Goal: Find contact information

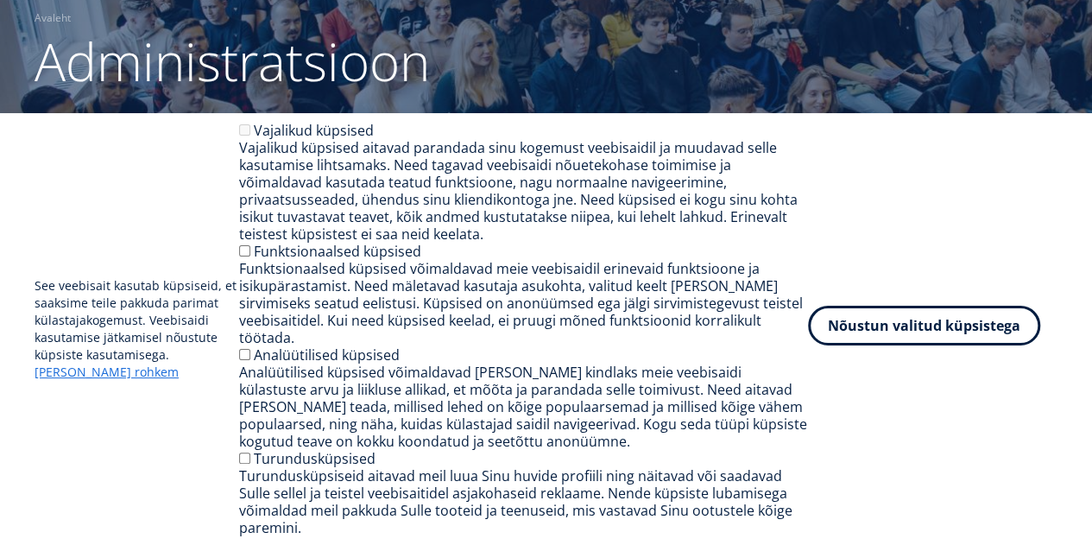
click at [890, 339] on button "Nõustun valitud küpsistega" at bounding box center [924, 326] width 232 height 40
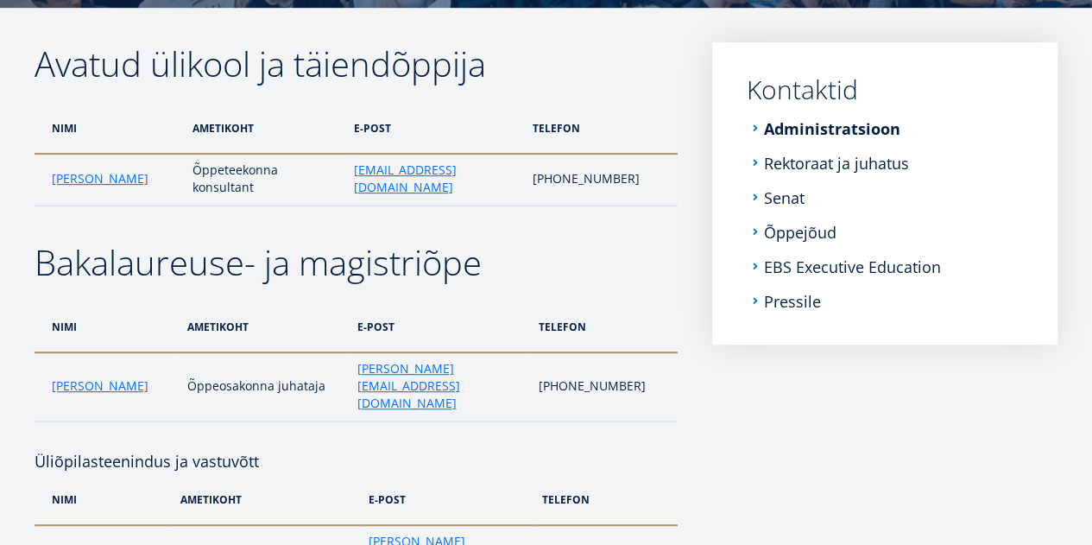
scroll to position [270, 0]
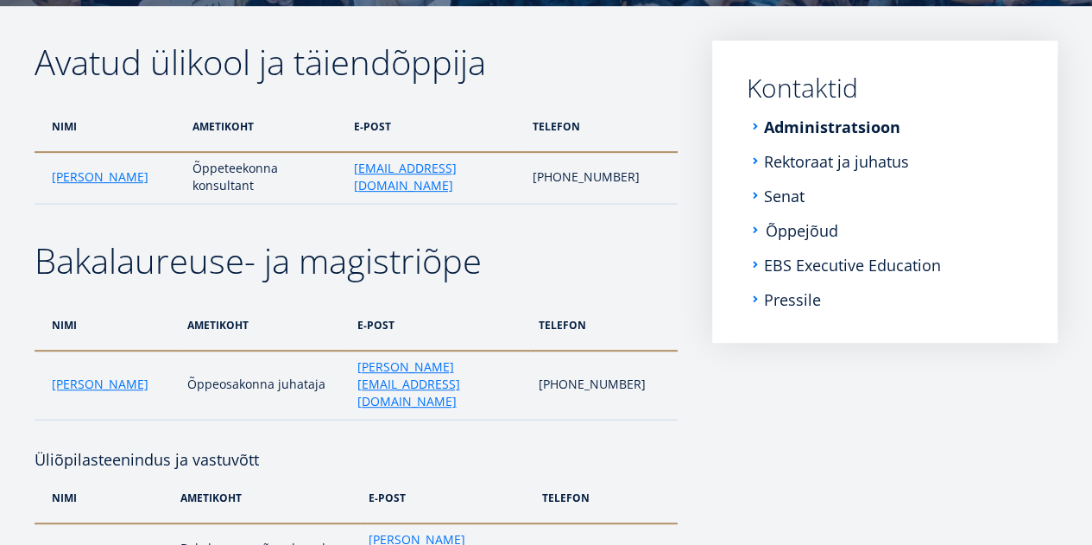
click at [801, 224] on link "Õppejõud" at bounding box center [802, 230] width 73 height 17
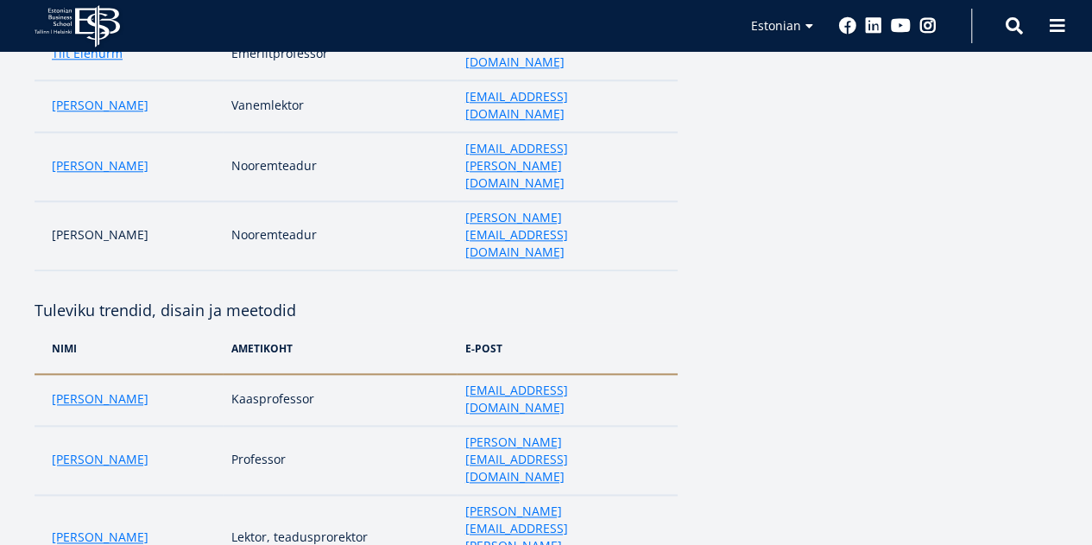
scroll to position [947, 0]
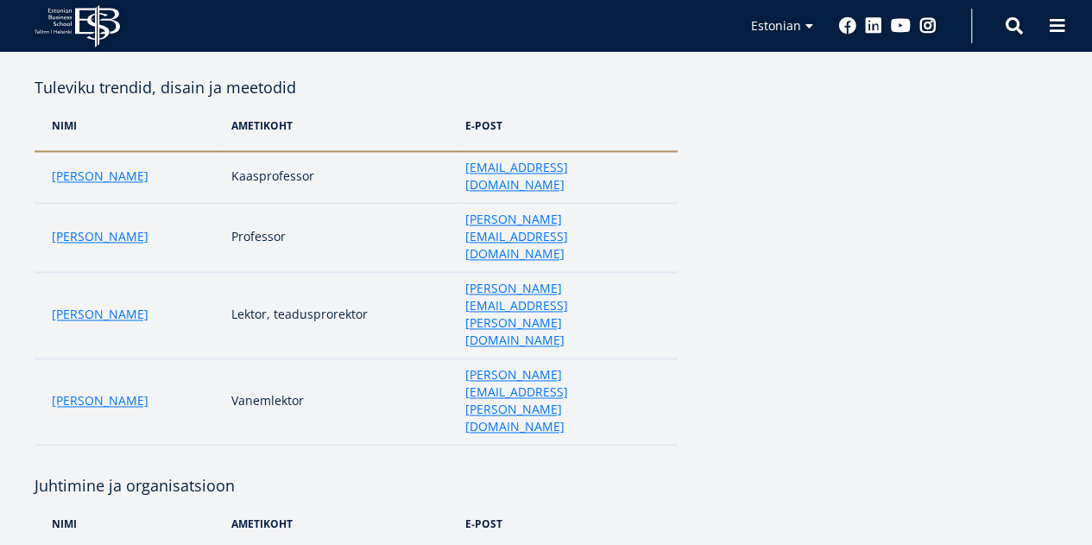
scroll to position [1170, 0]
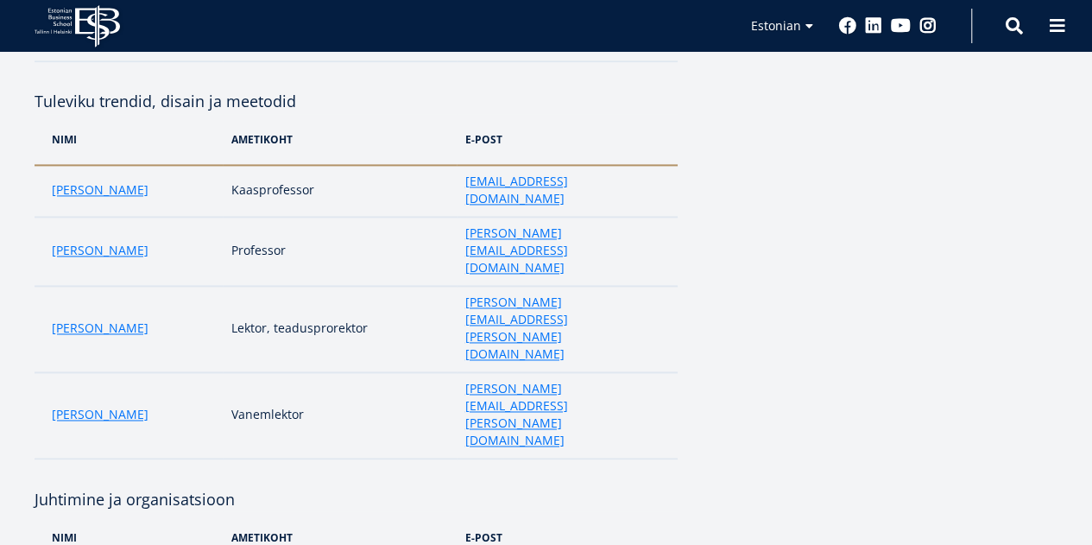
scroll to position [1155, 0]
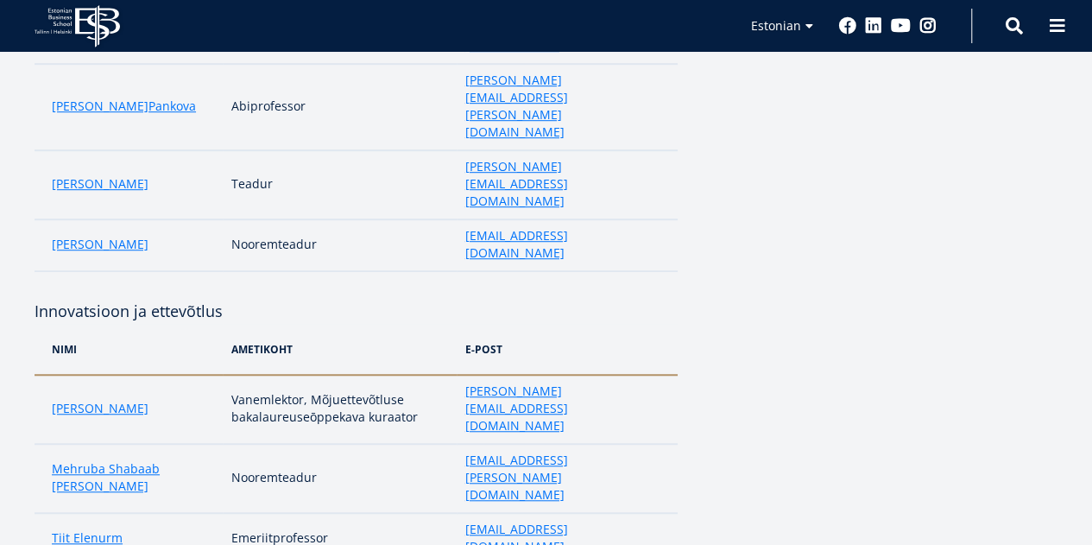
scroll to position [461, 0]
click at [62, 401] on link "Marge Täks" at bounding box center [100, 409] width 97 height 17
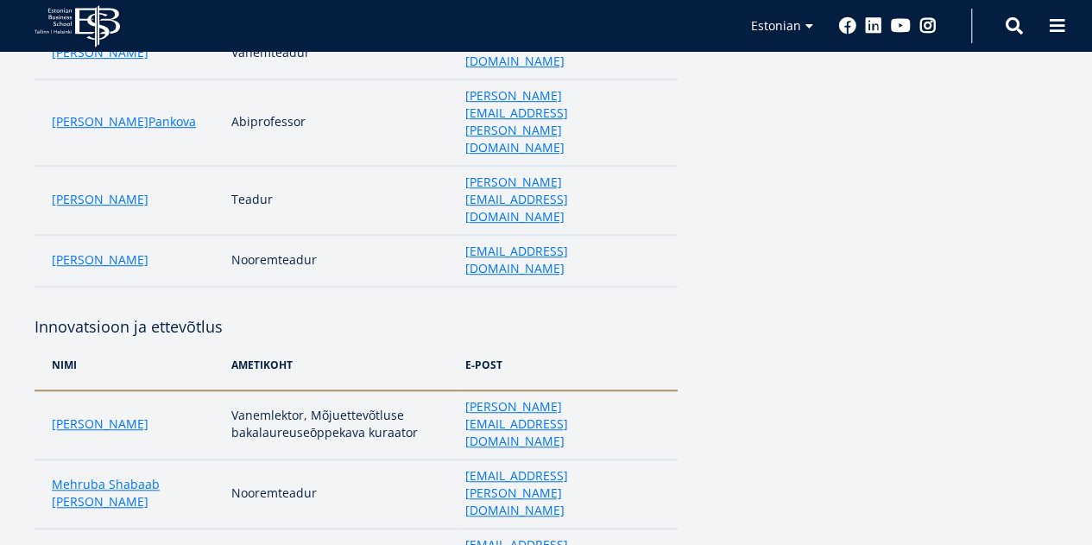
scroll to position [450, 0]
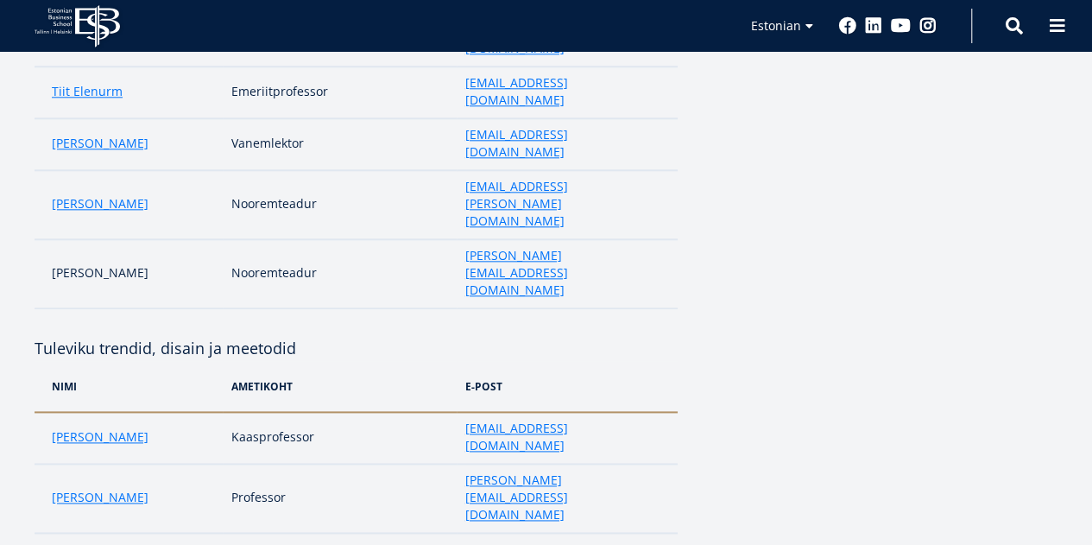
scroll to position [921, 0]
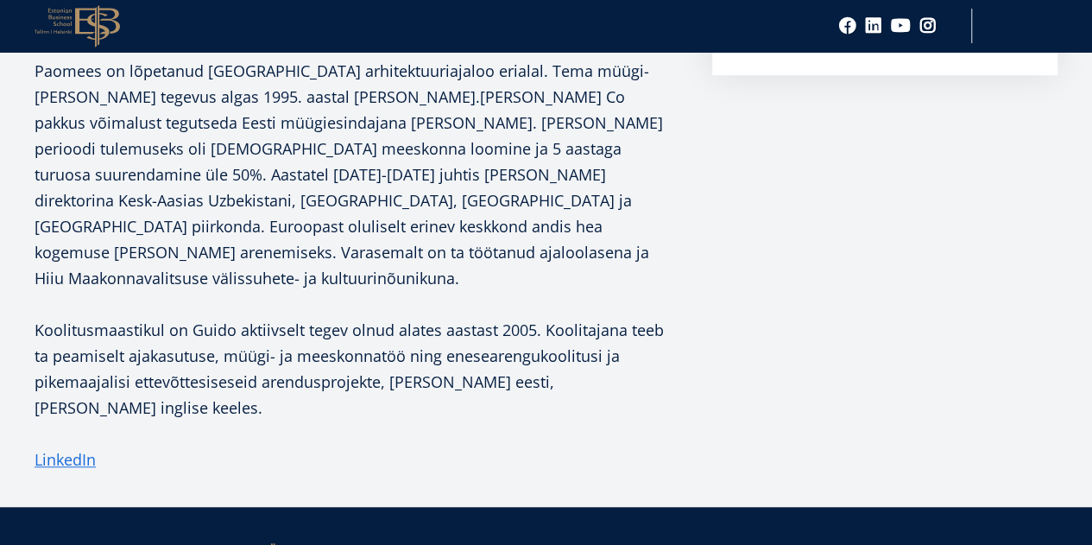
scroll to position [494, 0]
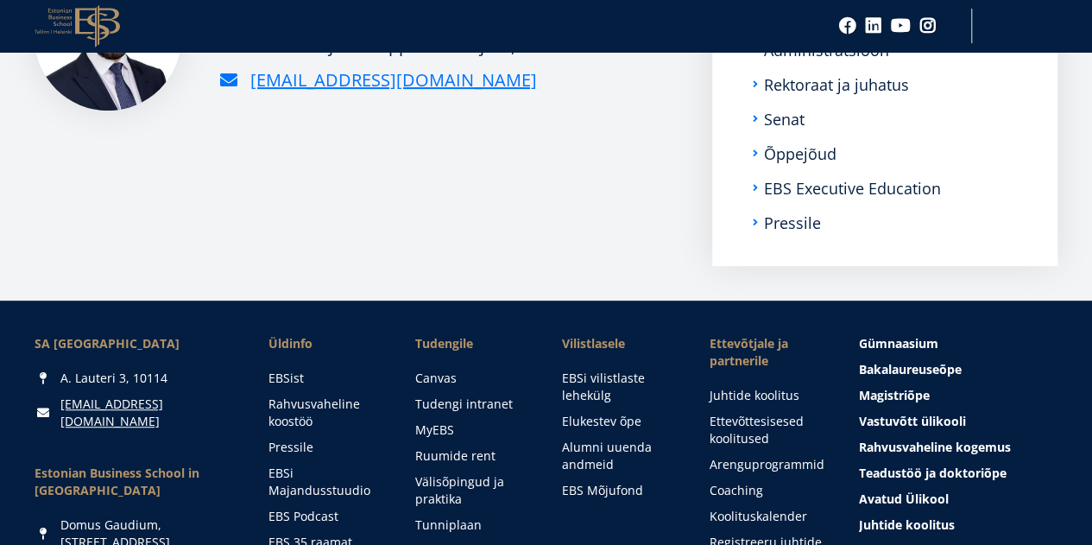
scroll to position [306, 0]
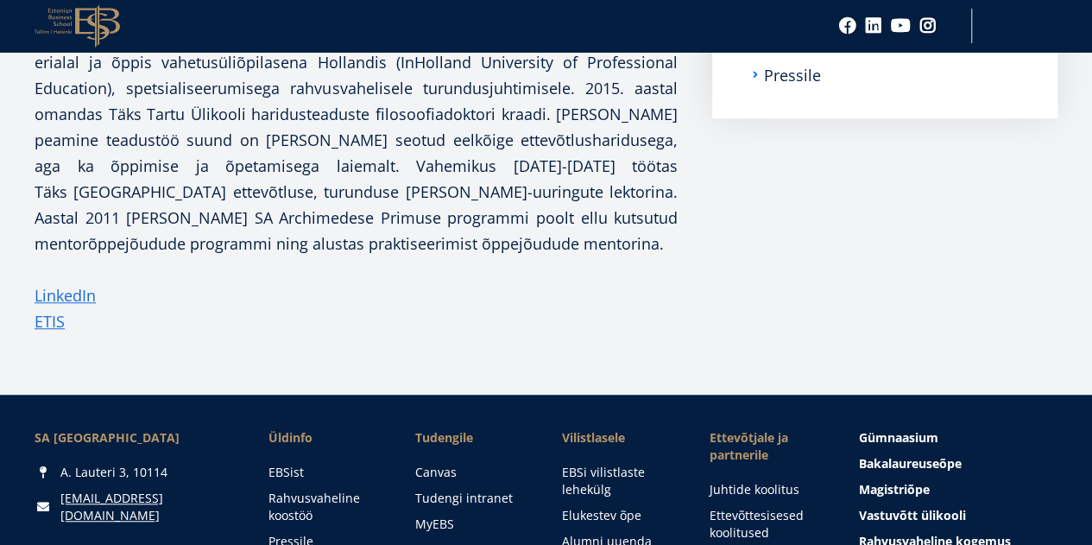
scroll to position [453, 0]
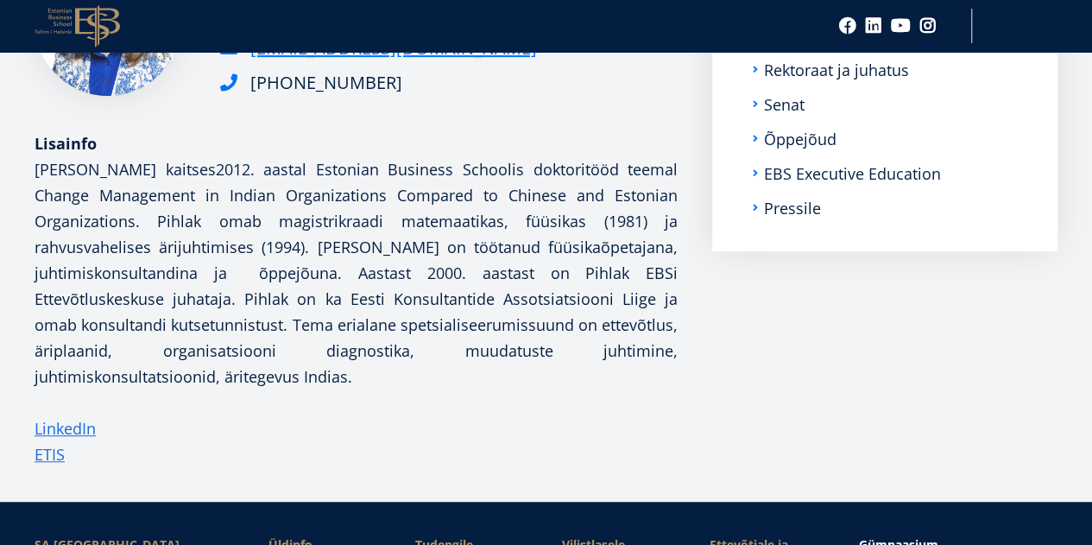
scroll to position [320, 0]
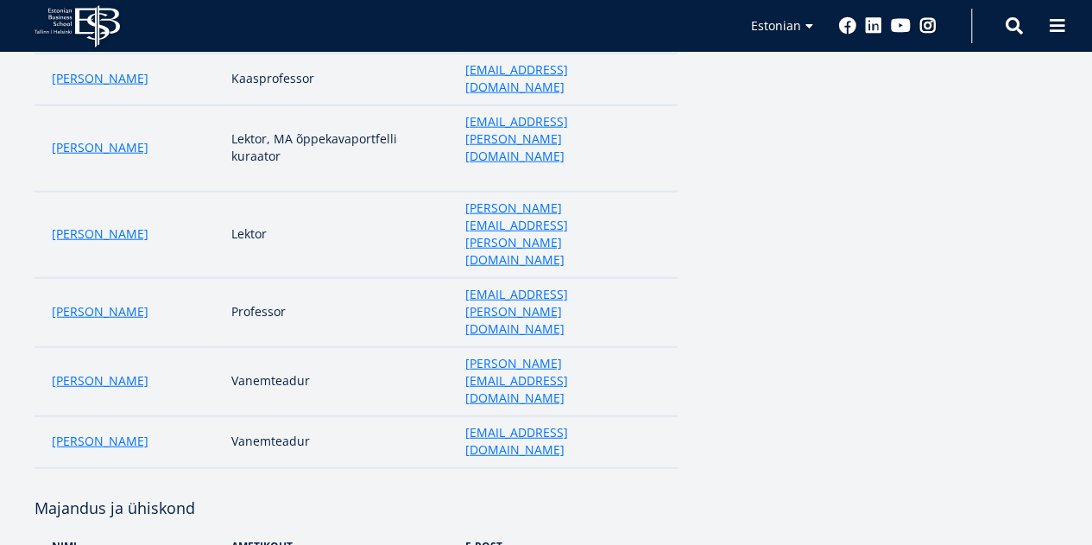
scroll to position [2048, 0]
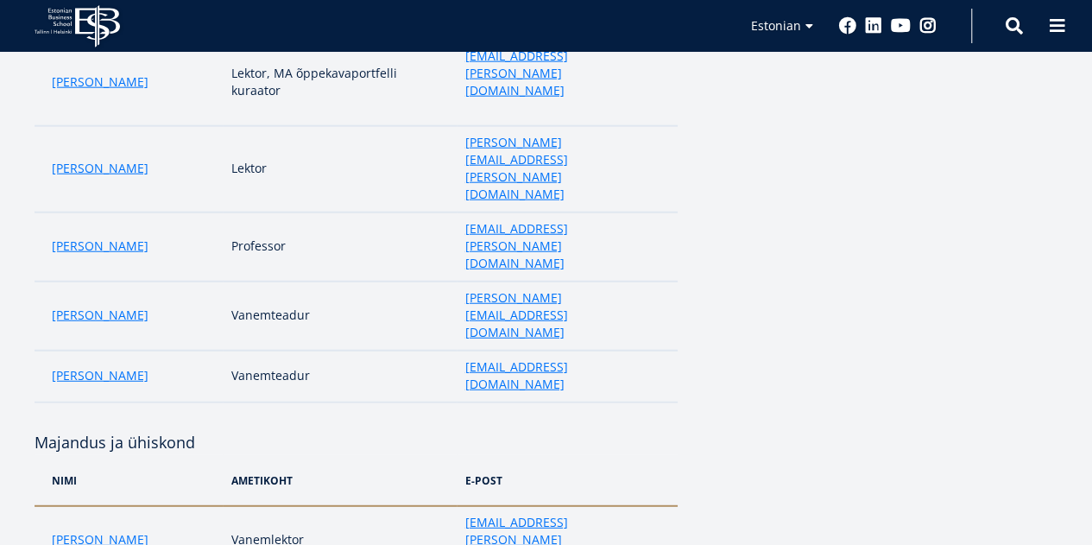
scroll to position [2111, 0]
click at [0, 395] on div "Rohemajandus ja jätkusuutlikkus NIMi Ametikoht e-post Aleksandra Kekkonen Vanem…" at bounding box center [546, 501] width 1092 height 4603
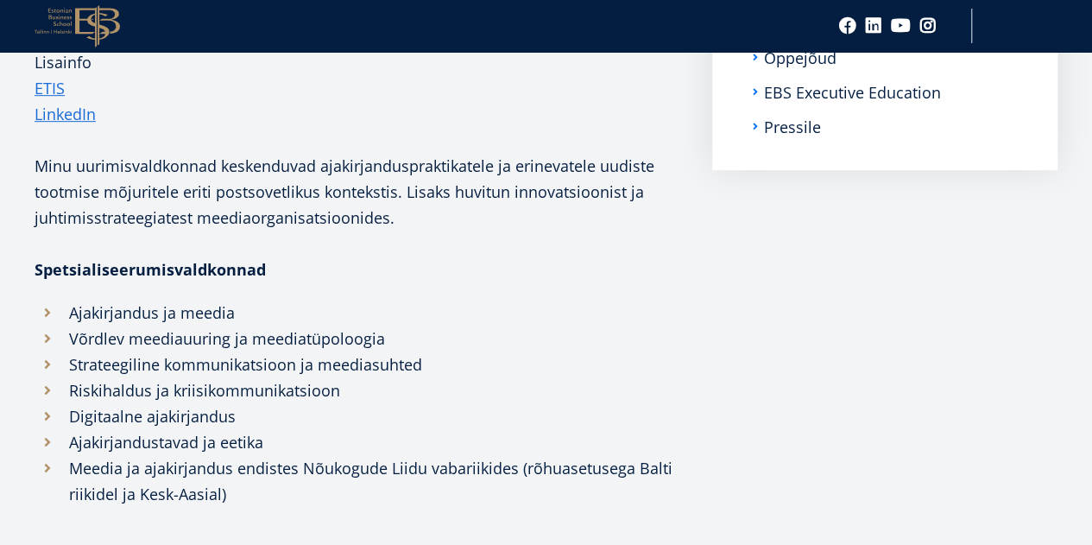
scroll to position [402, 0]
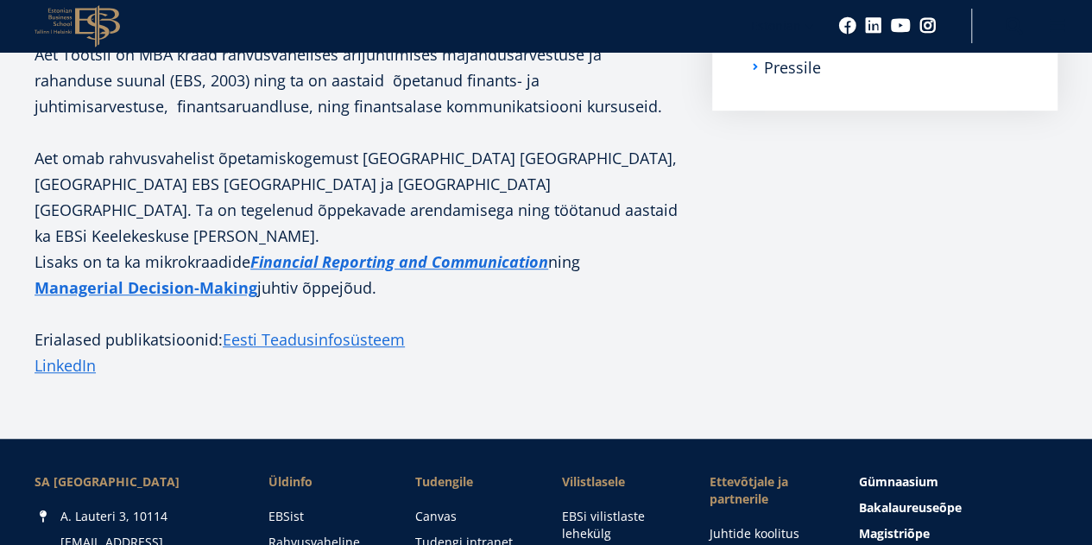
scroll to position [457, 0]
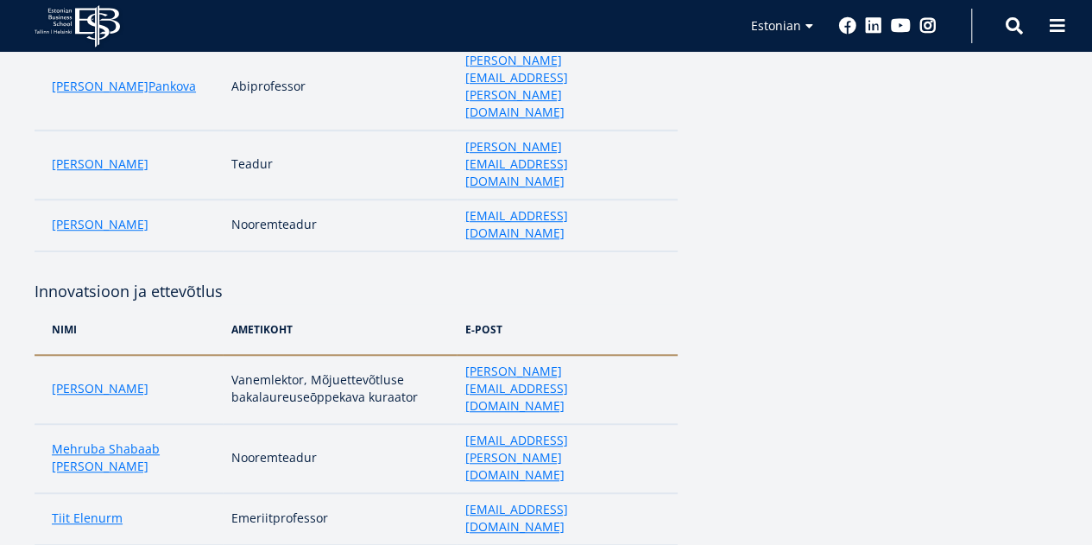
scroll to position [483, 0]
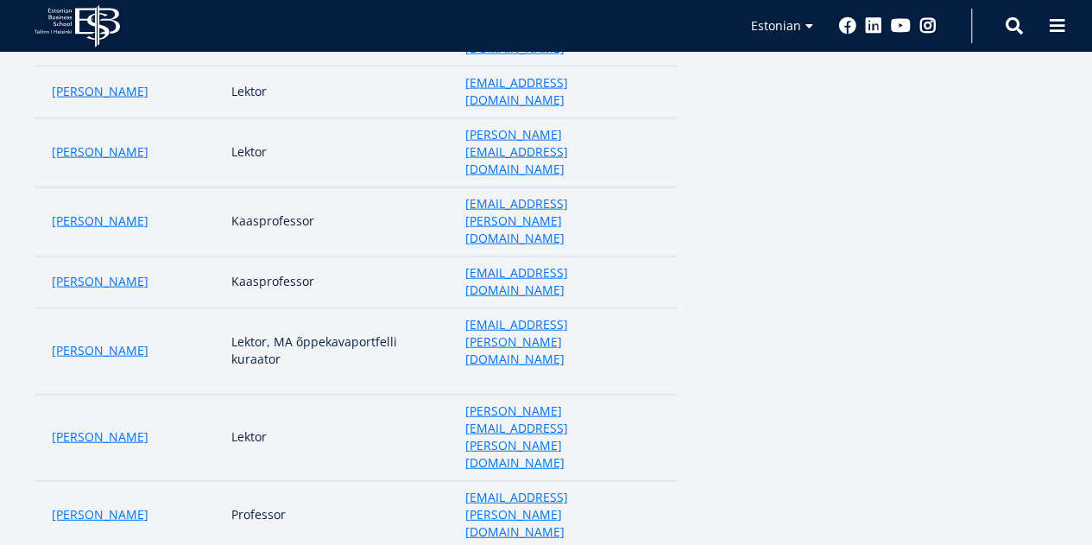
scroll to position [1064, 0]
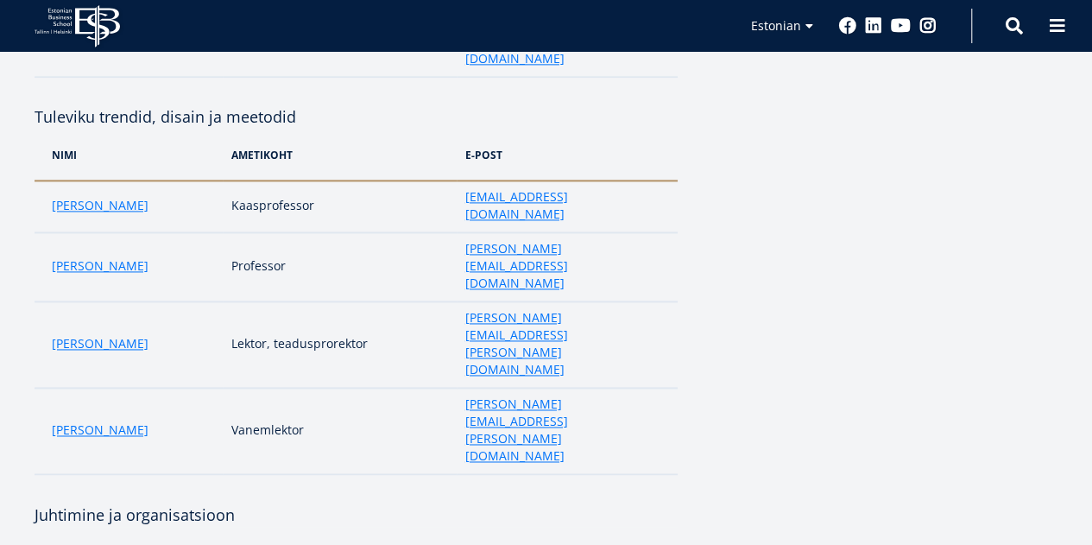
scroll to position [1225, 0]
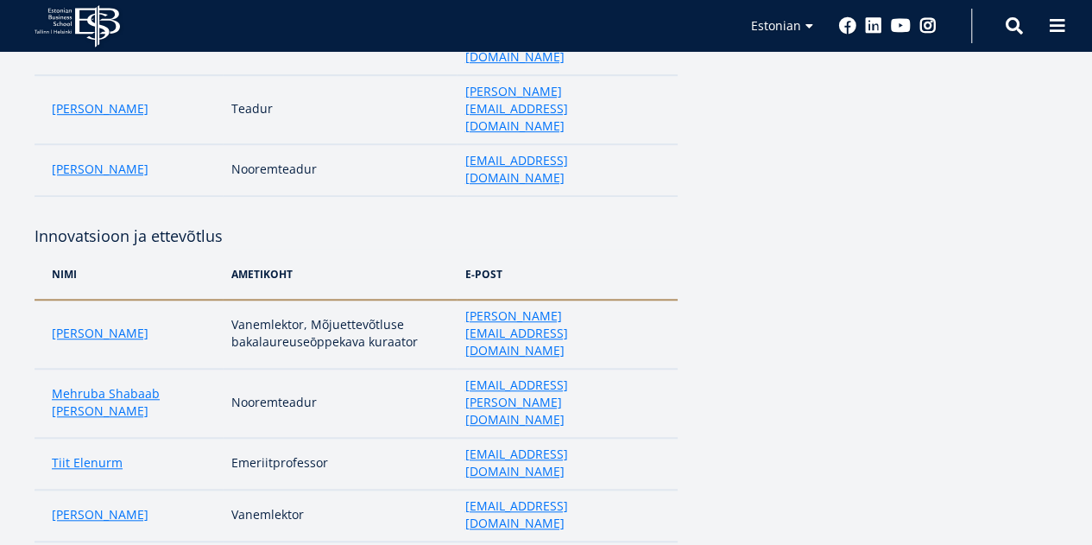
scroll to position [504, 0]
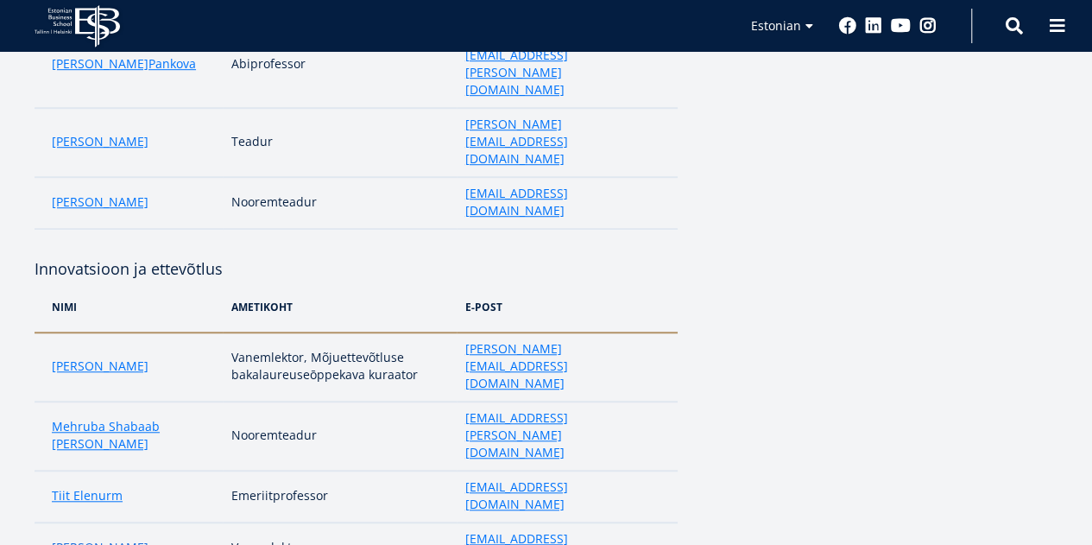
click at [91, 539] on link "[PERSON_NAME]" at bounding box center [100, 547] width 97 height 17
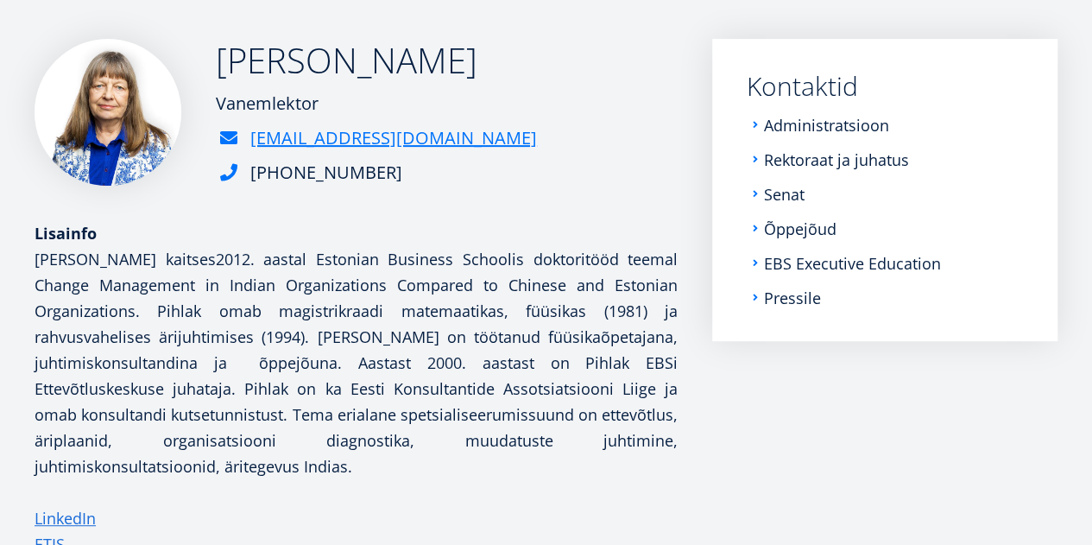
scroll to position [227, 0]
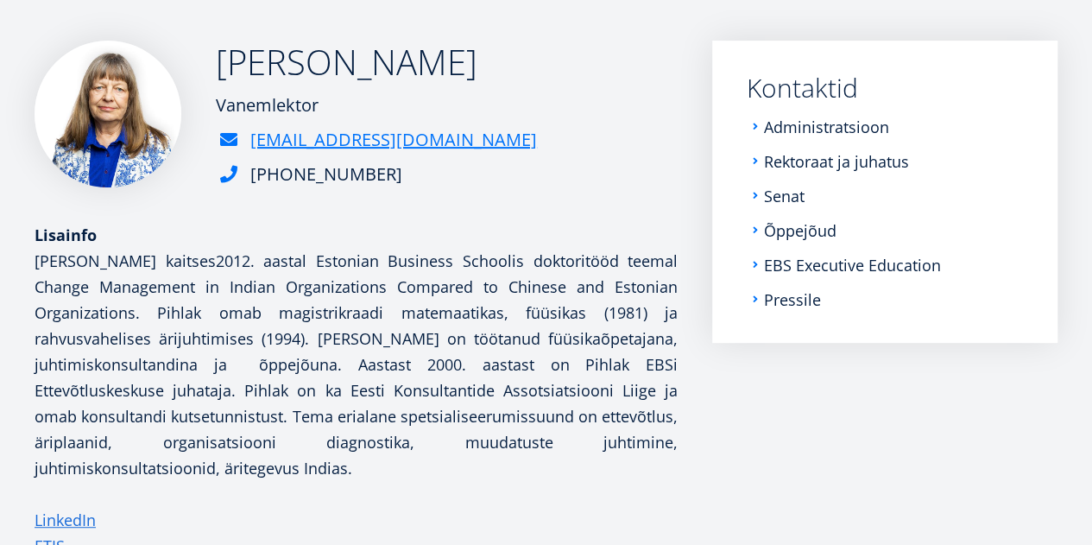
click at [33, 367] on div "[PERSON_NAME] Vanemlektor [EMAIL_ADDRESS][DOMAIN_NAME] [PHONE_NUMBER] Lisainfo …" at bounding box center [546, 300] width 1092 height 518
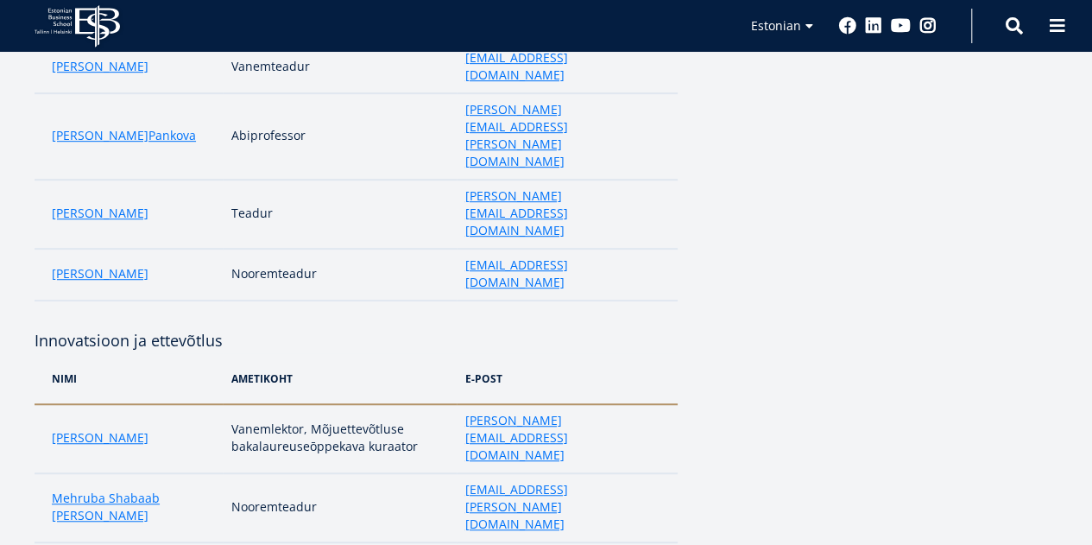
scroll to position [432, 0]
click at [101, 430] on link "Marge Täks" at bounding box center [100, 438] width 97 height 17
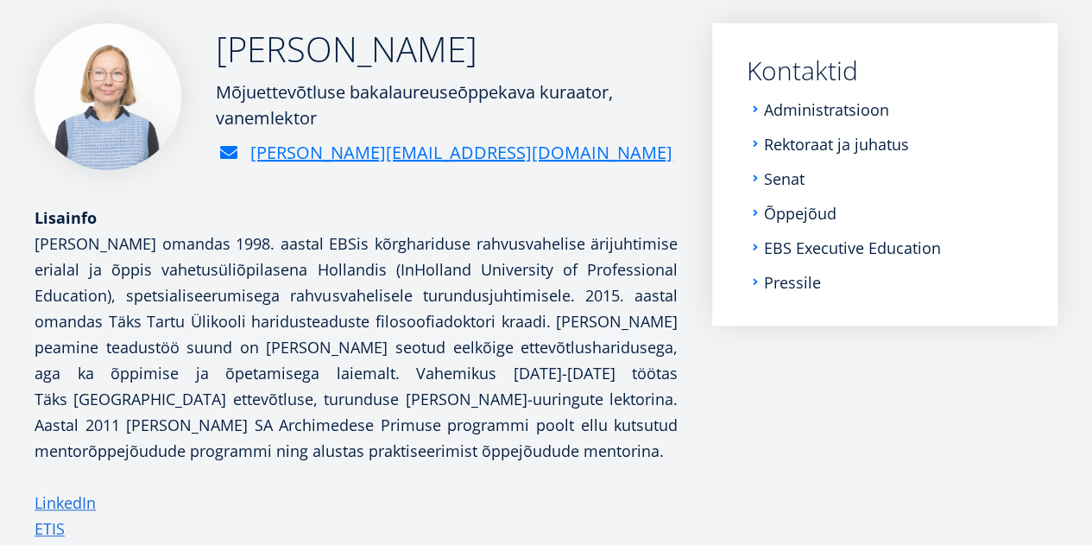
scroll to position [339, 0]
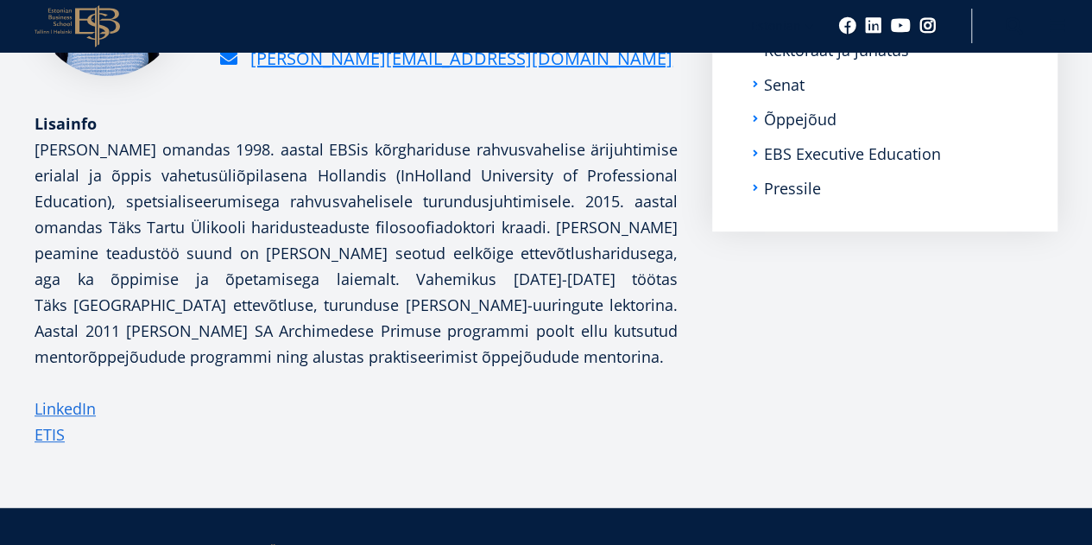
click at [0, 339] on div "[PERSON_NAME] Mõjuettevõtluse bakalaureuseōppekava kuraator, vanemlektor [PERSO…" at bounding box center [546, 201] width 1092 height 544
